Goal: Task Accomplishment & Management: Manage account settings

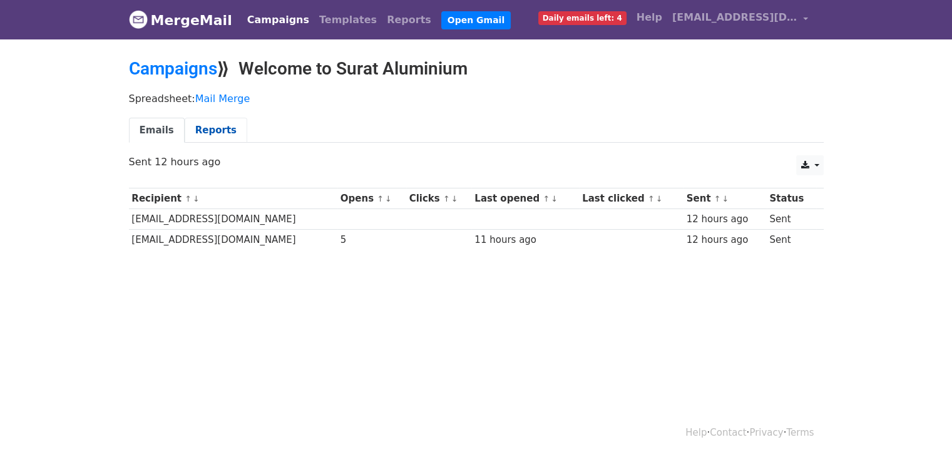
click at [208, 133] on link "Reports" at bounding box center [216, 131] width 63 height 26
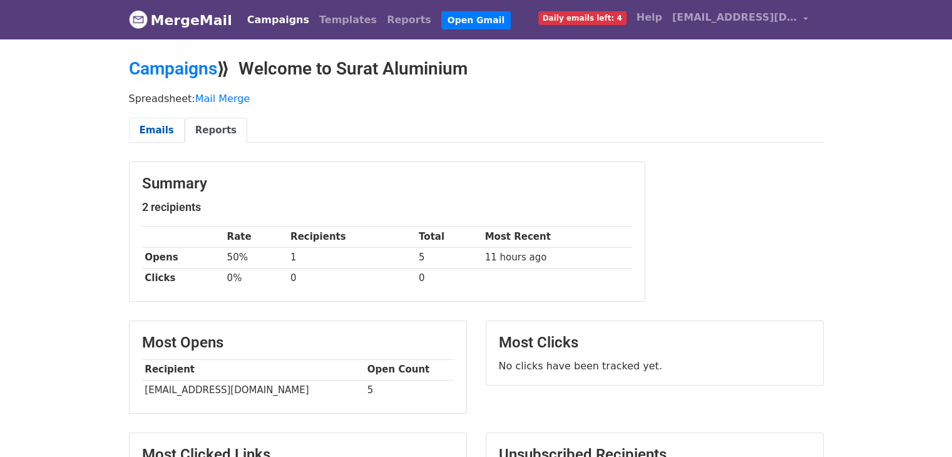
click at [155, 133] on link "Emails" at bounding box center [157, 131] width 56 height 26
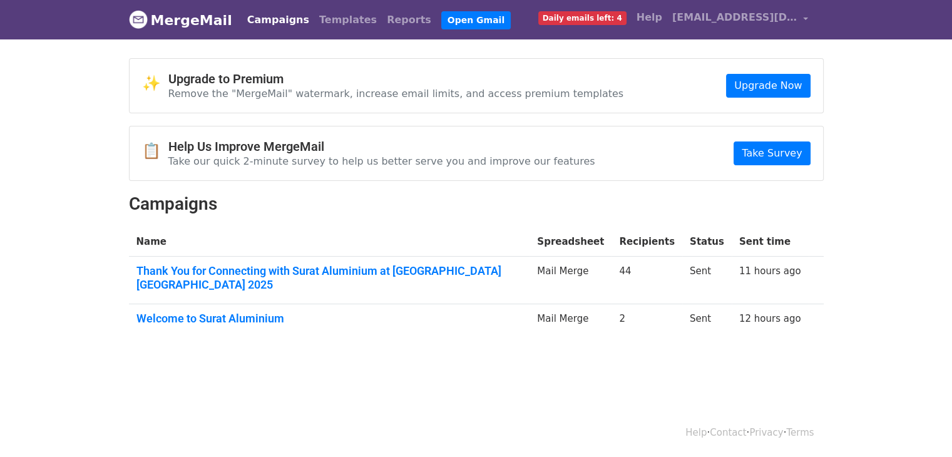
click at [271, 19] on link "Campaigns" at bounding box center [278, 20] width 72 height 25
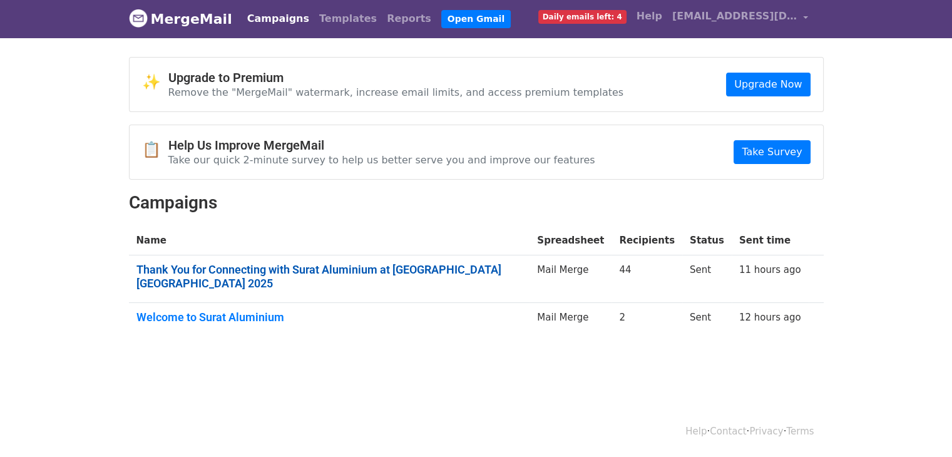
click at [344, 270] on link "Thank You for Connecting with Surat Aluminium at [GEOGRAPHIC_DATA] [GEOGRAPHIC_…" at bounding box center [329, 276] width 386 height 27
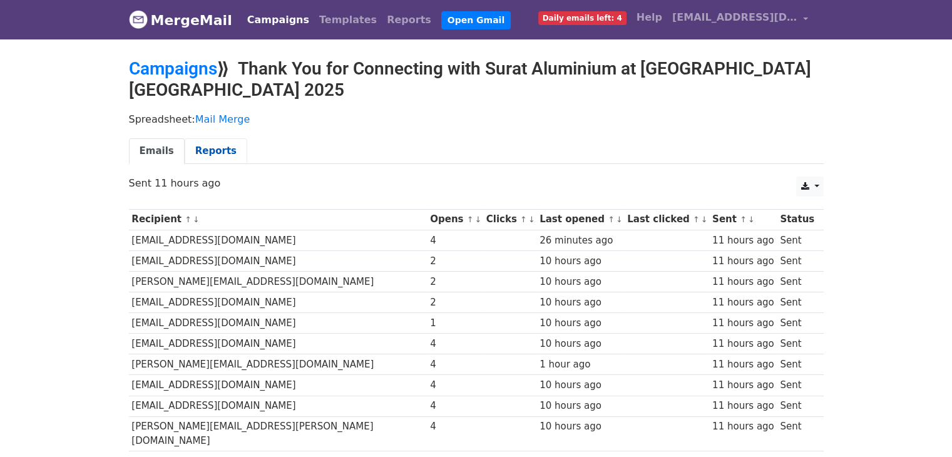
click at [210, 138] on link "Reports" at bounding box center [216, 151] width 63 height 26
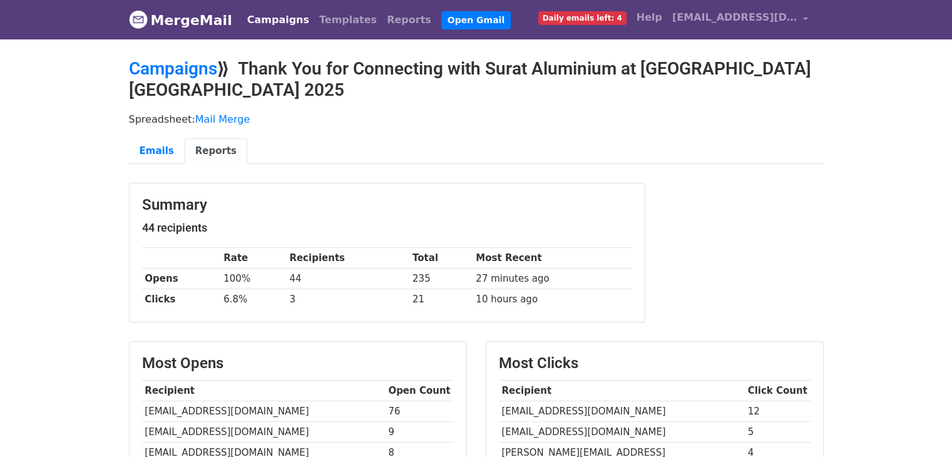
click at [606, 18] on span "Daily emails left: 4" at bounding box center [582, 18] width 88 height 14
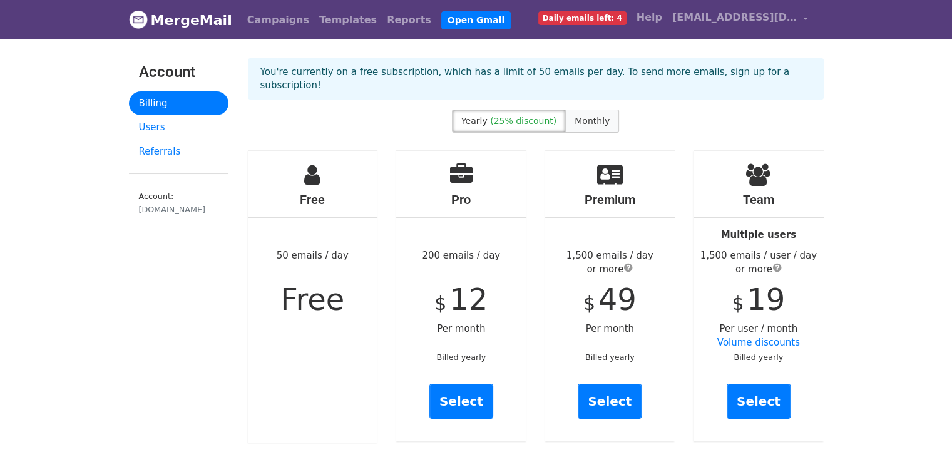
click at [581, 116] on span "Monthly" at bounding box center [591, 121] width 35 height 10
click at [531, 116] on span "(25% discount)" at bounding box center [523, 121] width 66 height 10
click at [586, 116] on span "Monthly" at bounding box center [591, 121] width 35 height 10
click at [537, 116] on span "(25% discount)" at bounding box center [523, 121] width 66 height 10
click at [596, 116] on span "Monthly" at bounding box center [591, 121] width 35 height 10
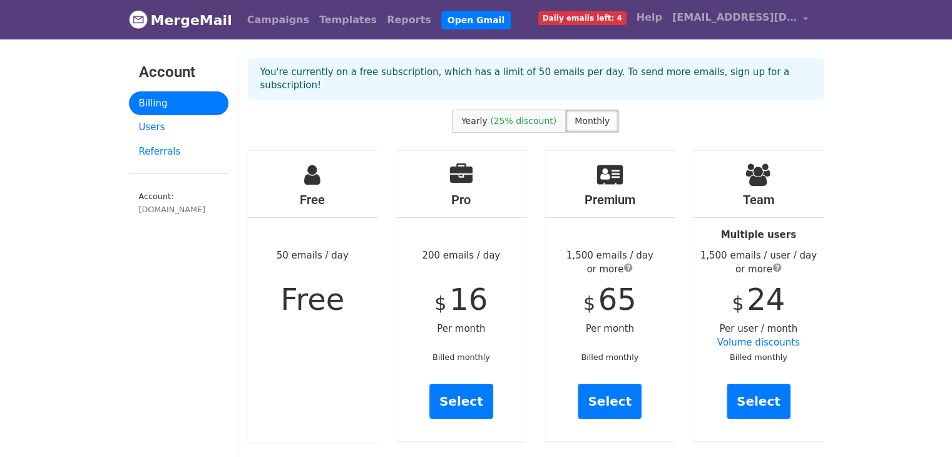
click at [531, 116] on span "(25% discount)" at bounding box center [523, 121] width 66 height 10
click at [596, 116] on span "Monthly" at bounding box center [591, 121] width 35 height 10
click at [158, 128] on link "Users" at bounding box center [178, 127] width 99 height 24
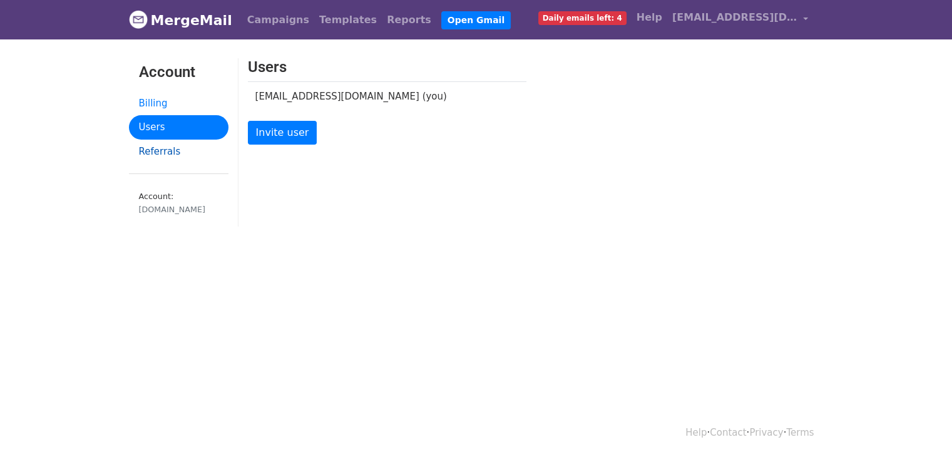
click at [158, 151] on link "Referrals" at bounding box center [178, 152] width 99 height 24
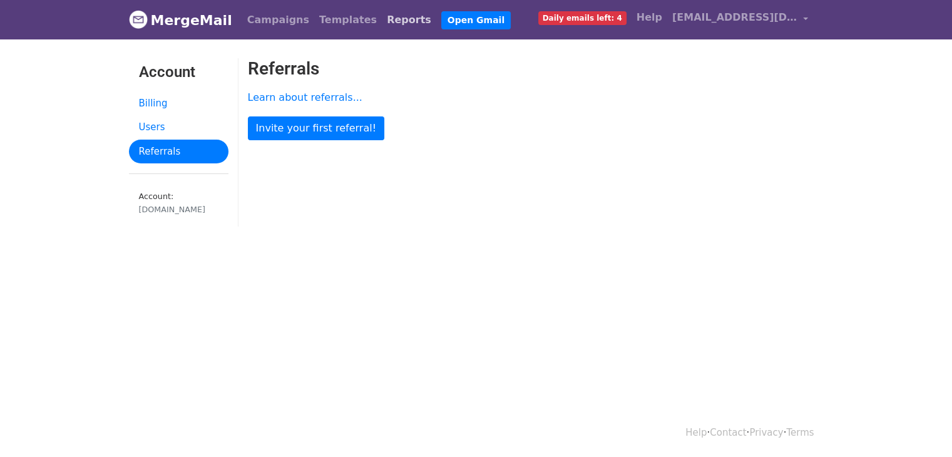
click at [382, 23] on link "Reports" at bounding box center [409, 20] width 54 height 25
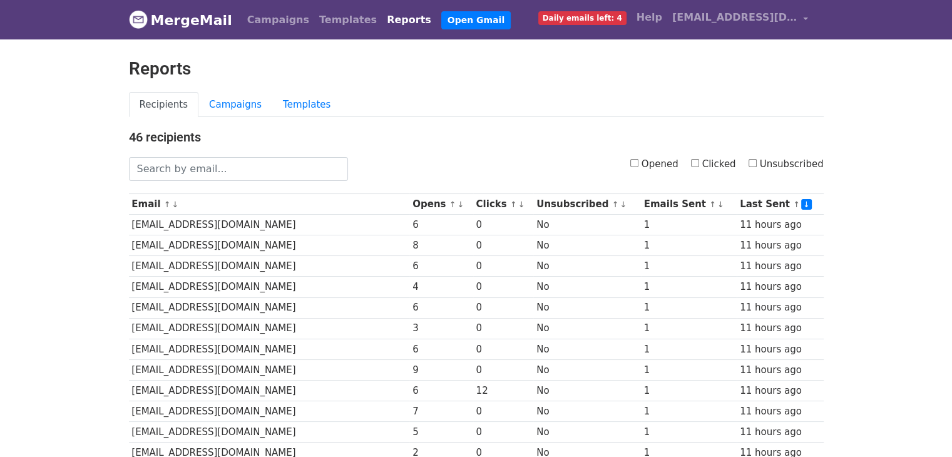
click at [638, 161] on input "Opened" at bounding box center [634, 163] width 8 height 8
checkbox input "false"
click at [314, 18] on link "Templates" at bounding box center [348, 20] width 68 height 25
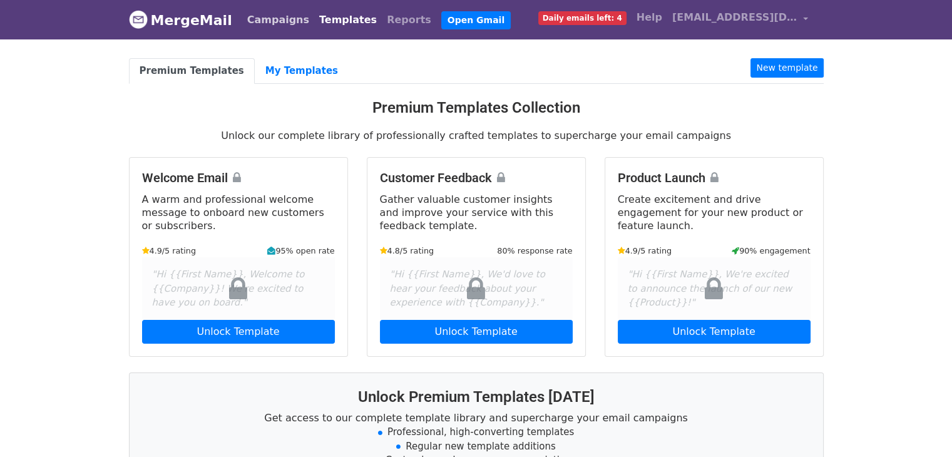
click at [263, 16] on link "Campaigns" at bounding box center [278, 20] width 72 height 25
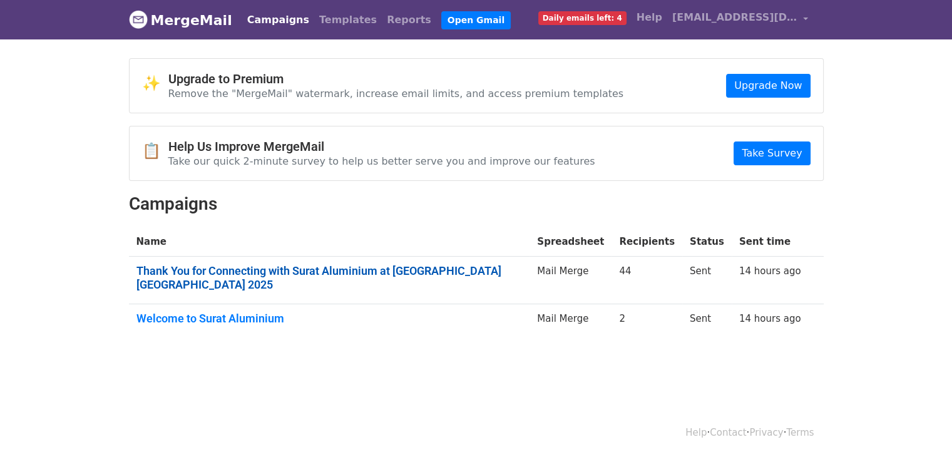
click at [351, 268] on link "Thank You for Connecting with Surat Aluminium at ALUMEX INDIA 2025" at bounding box center [329, 277] width 386 height 27
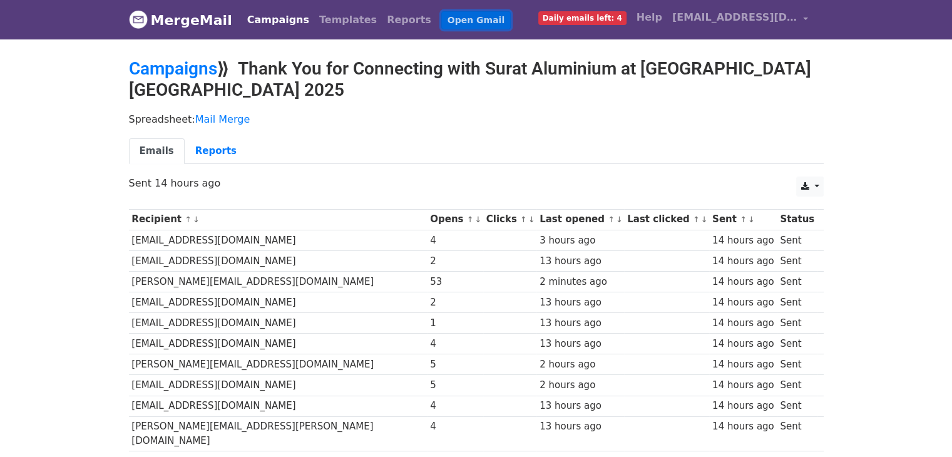
click at [441, 19] on link "Open Gmail" at bounding box center [475, 20] width 69 height 18
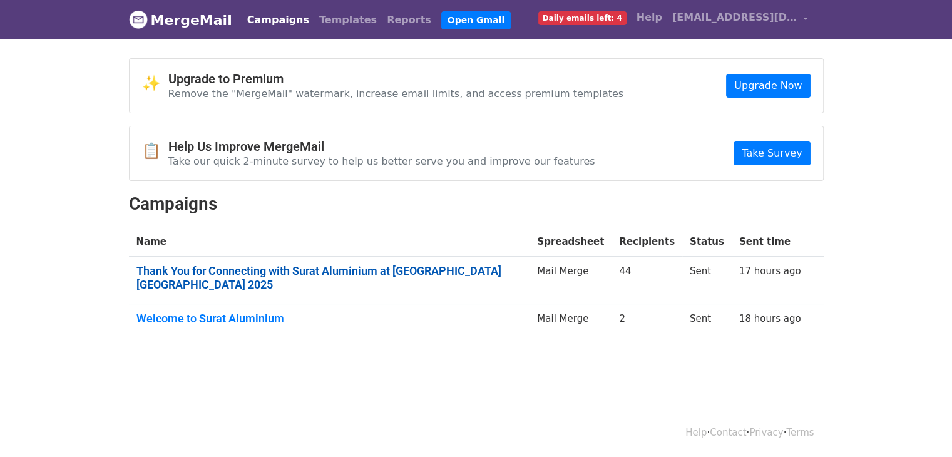
click at [363, 275] on link "Thank You for Connecting with Surat Aluminium at [GEOGRAPHIC_DATA] [GEOGRAPHIC_…" at bounding box center [329, 277] width 386 height 27
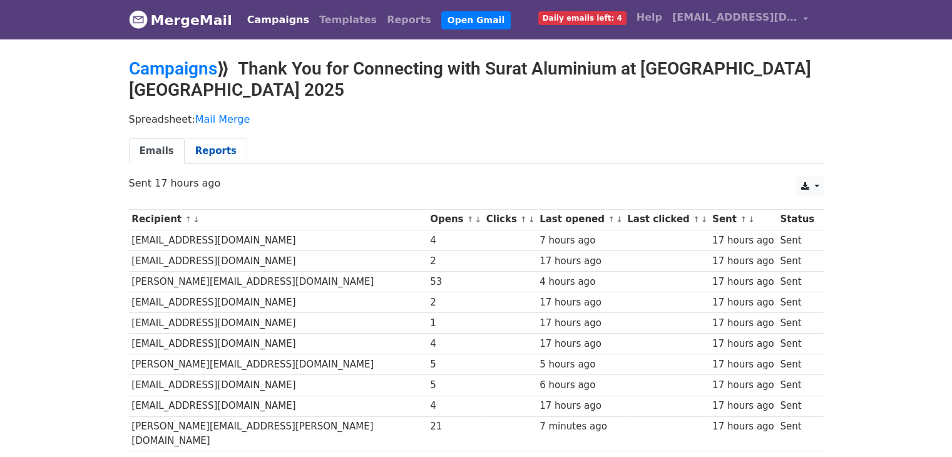
click at [208, 138] on link "Reports" at bounding box center [216, 151] width 63 height 26
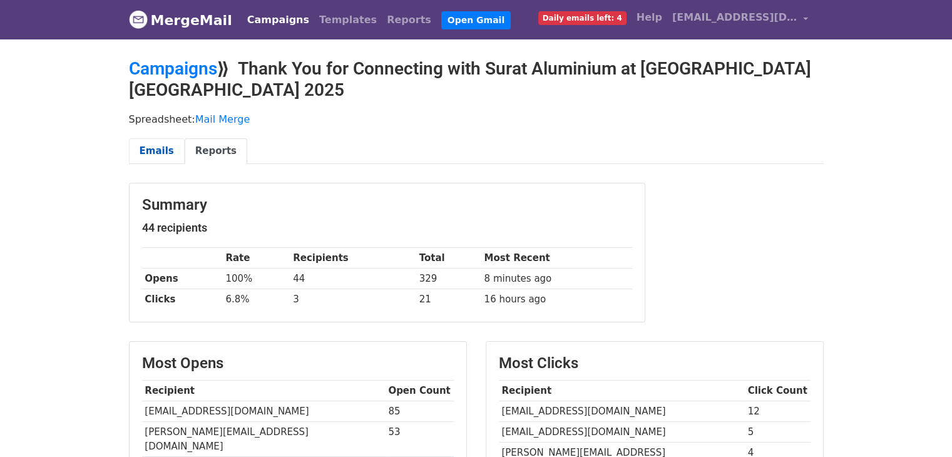
click link "Emails"
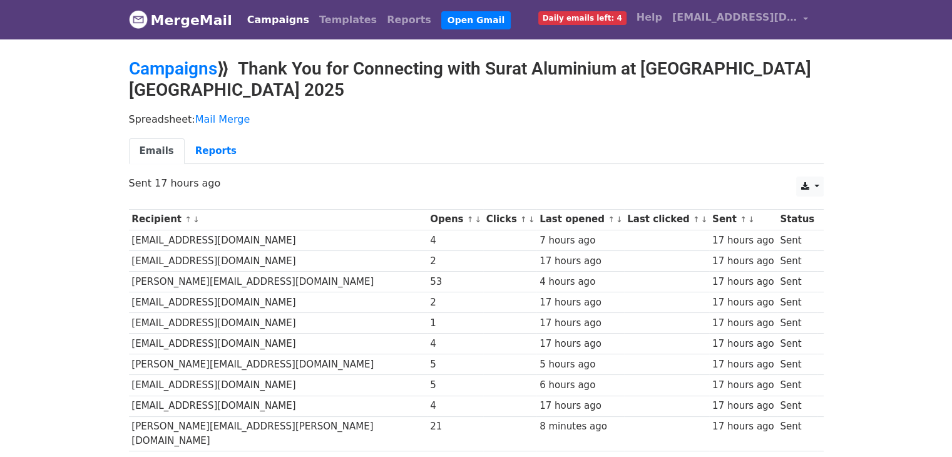
click at [608, 215] on link "↑" at bounding box center [611, 219] width 7 height 9
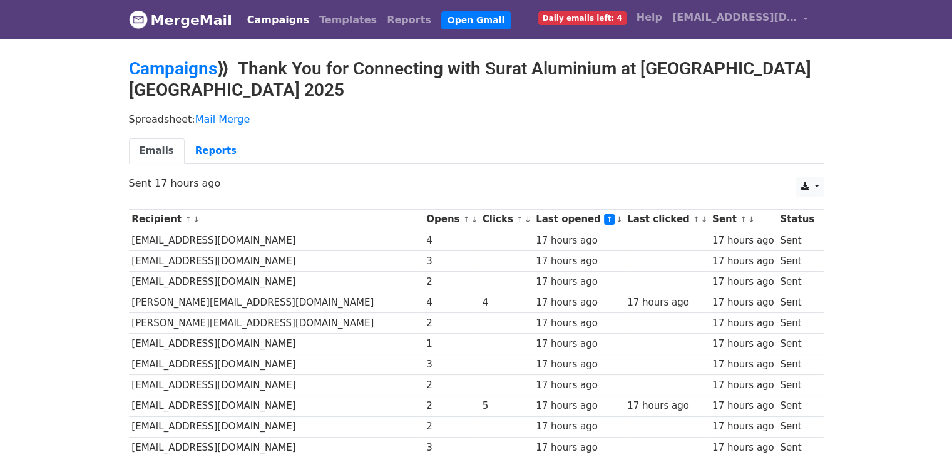
click at [616, 215] on link "↓" at bounding box center [619, 219] width 7 height 9
